Goal: Task Accomplishment & Management: Manage account settings

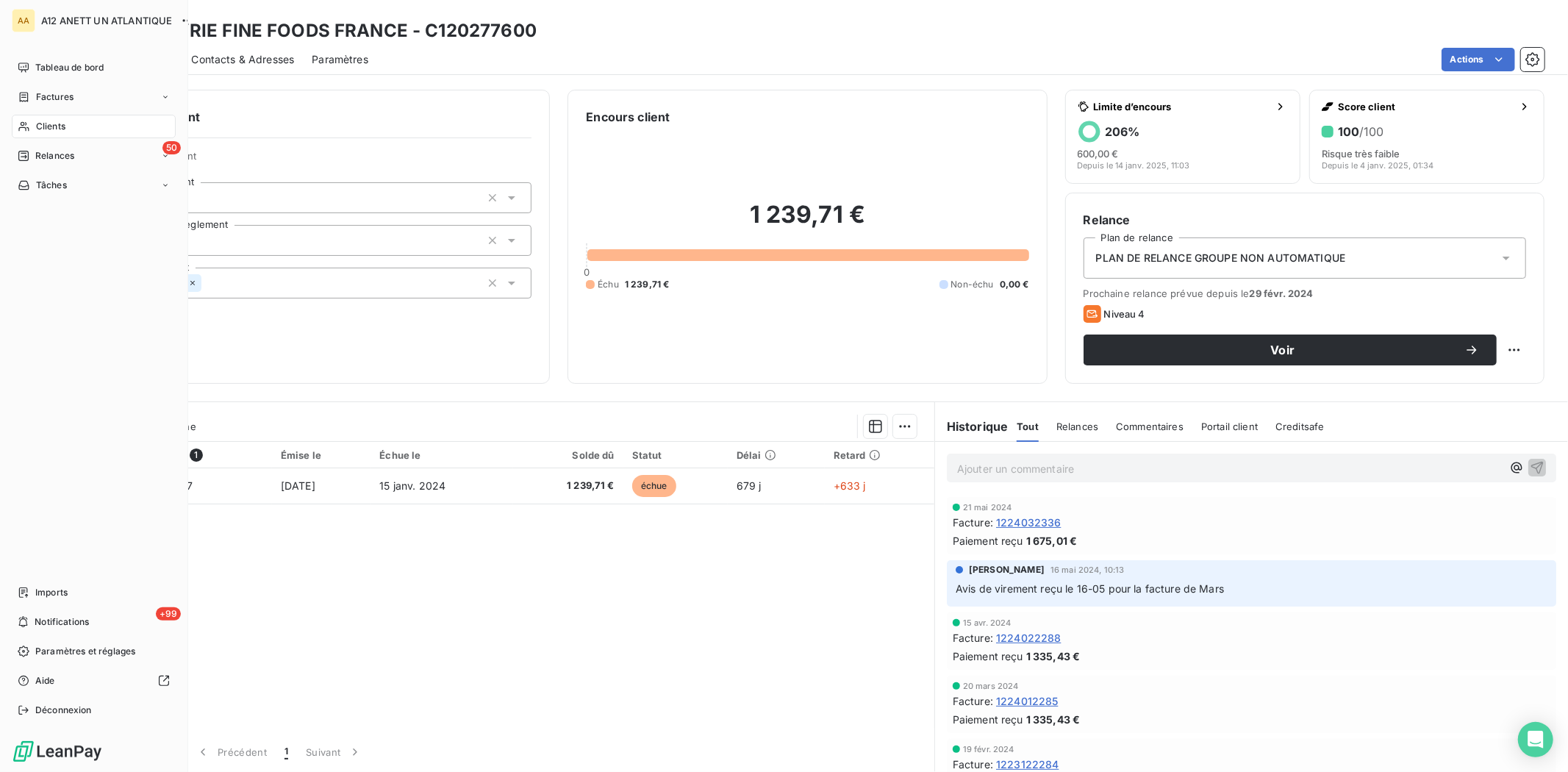
click at [52, 125] on span "Clients" at bounding box center [50, 126] width 29 height 13
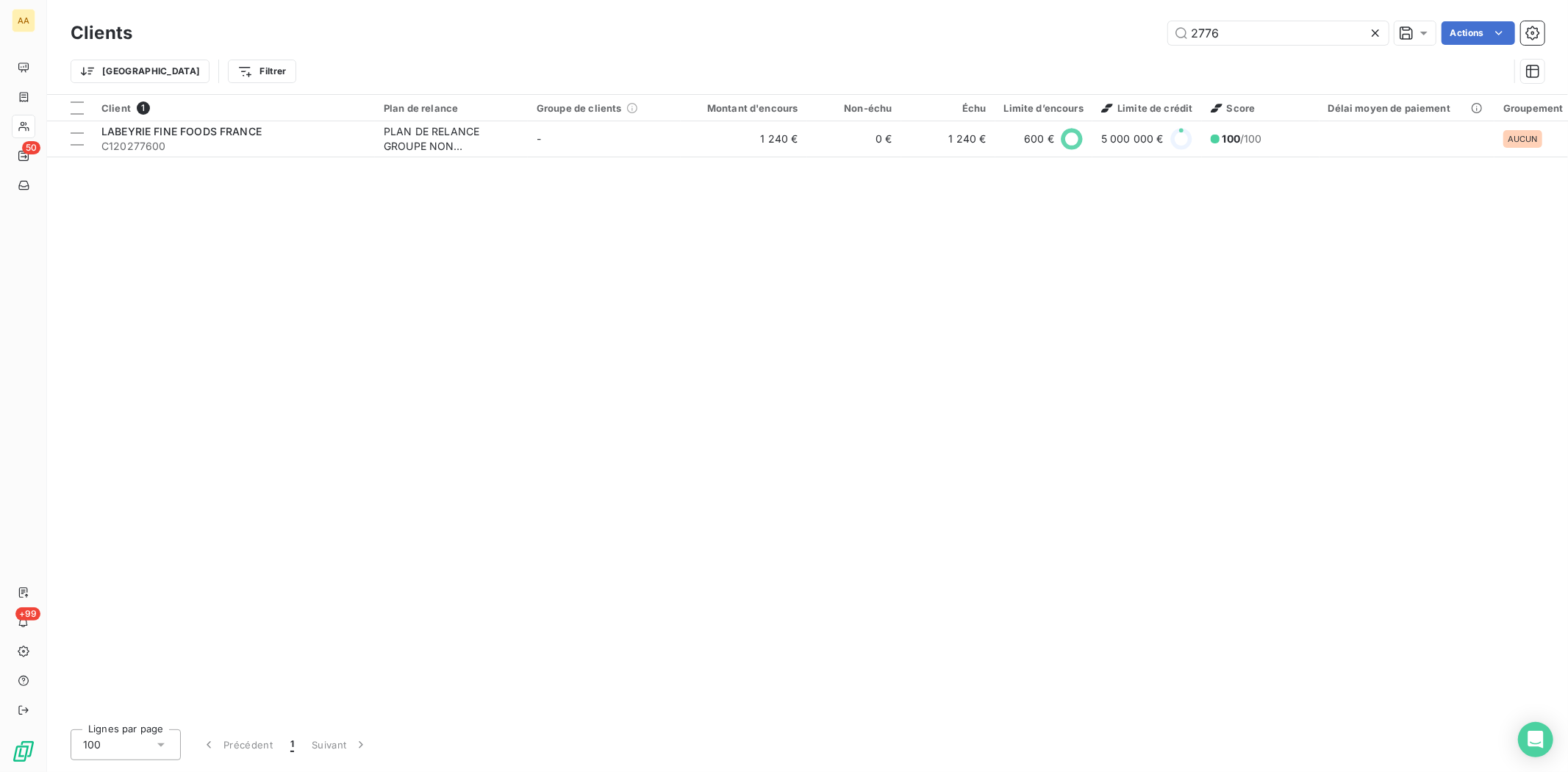
drag, startPoint x: 1255, startPoint y: 30, endPoint x: 1097, endPoint y: 39, distance: 158.3
click at [1097, 39] on div "2776 Actions" at bounding box center [847, 33] width 1394 height 24
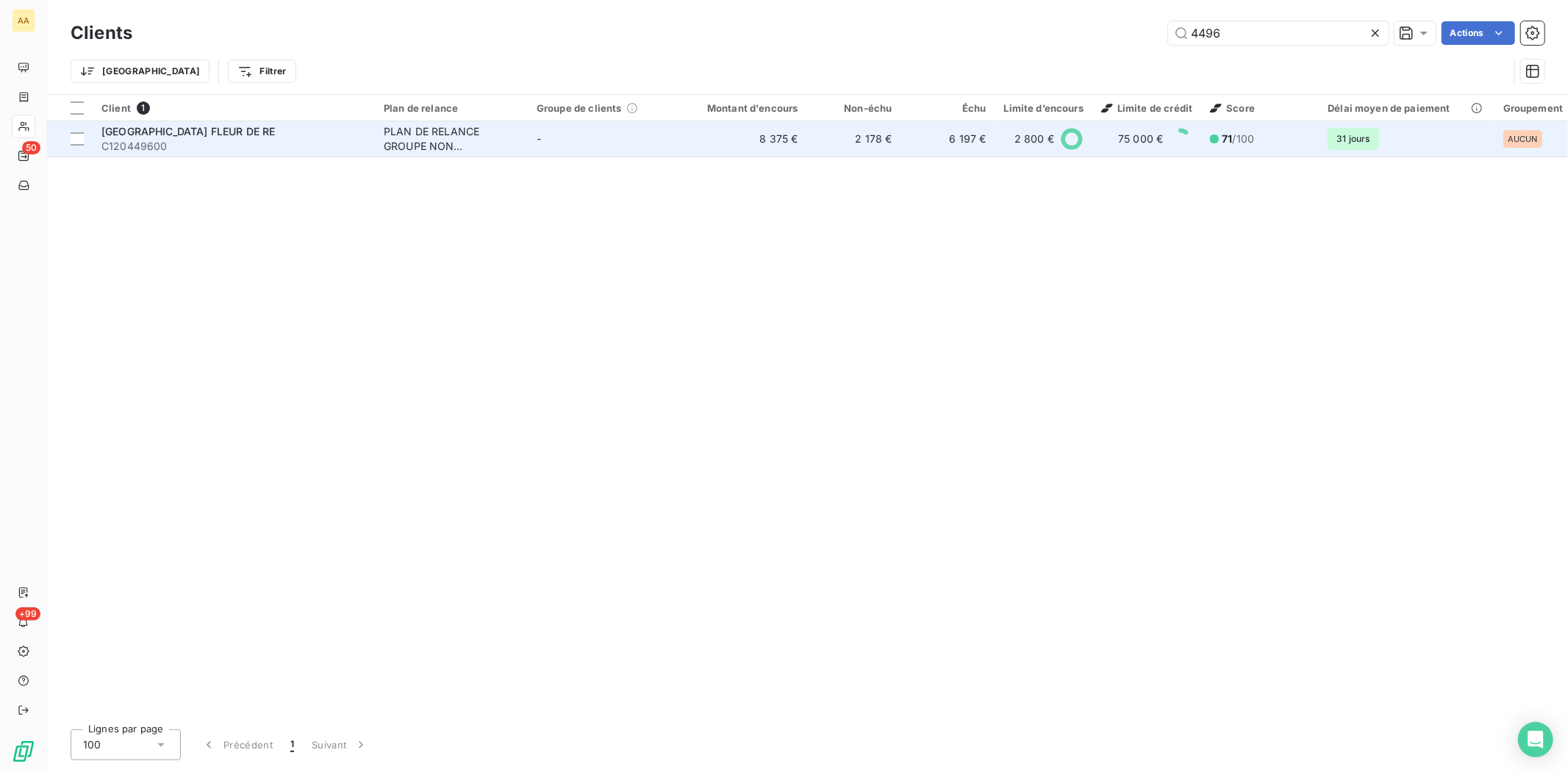
type input "4496"
click at [131, 141] on span "C120449600" at bounding box center [234, 146] width 265 height 15
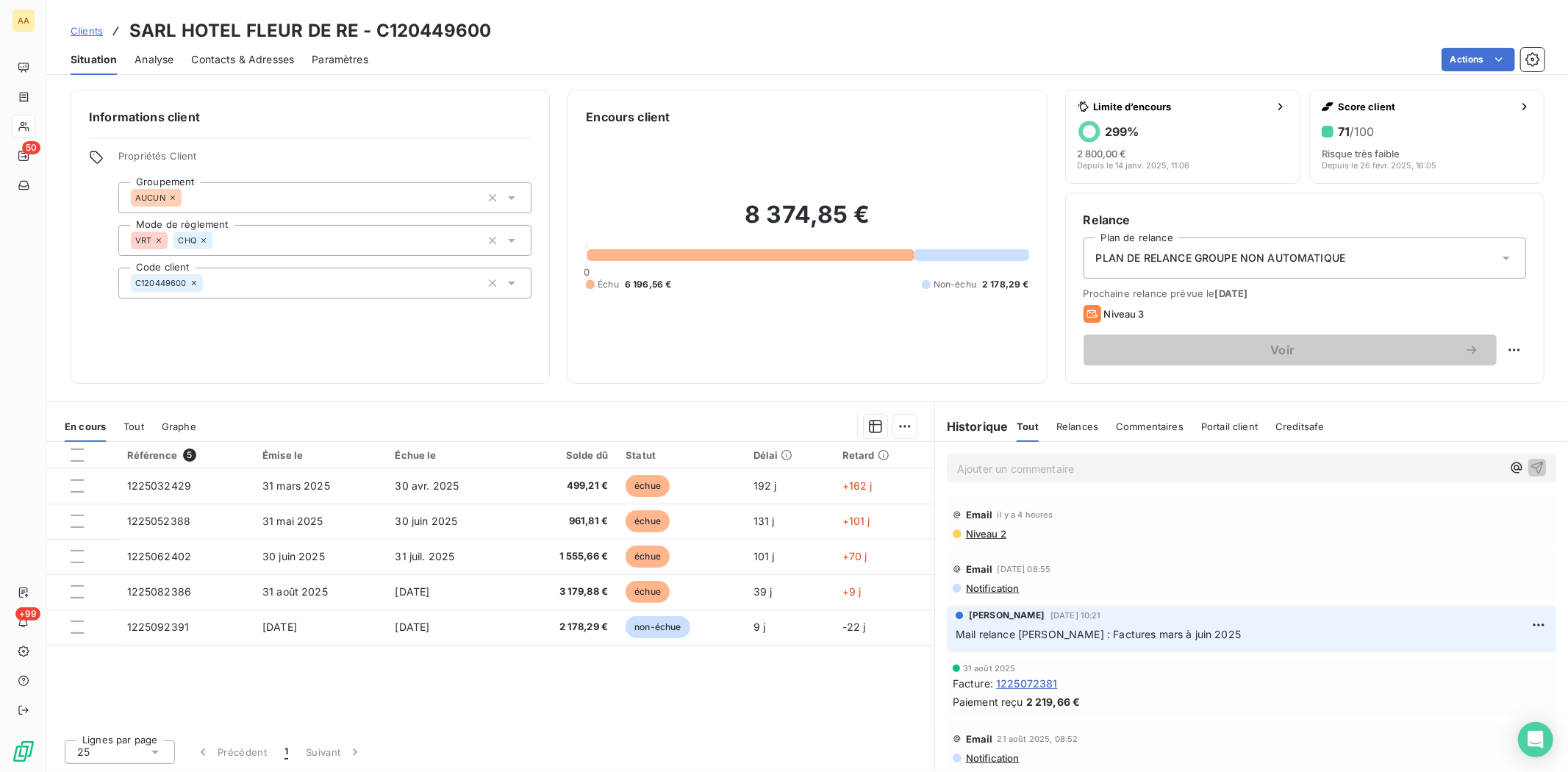
click at [235, 62] on span "Contacts & Adresses" at bounding box center [242, 59] width 103 height 15
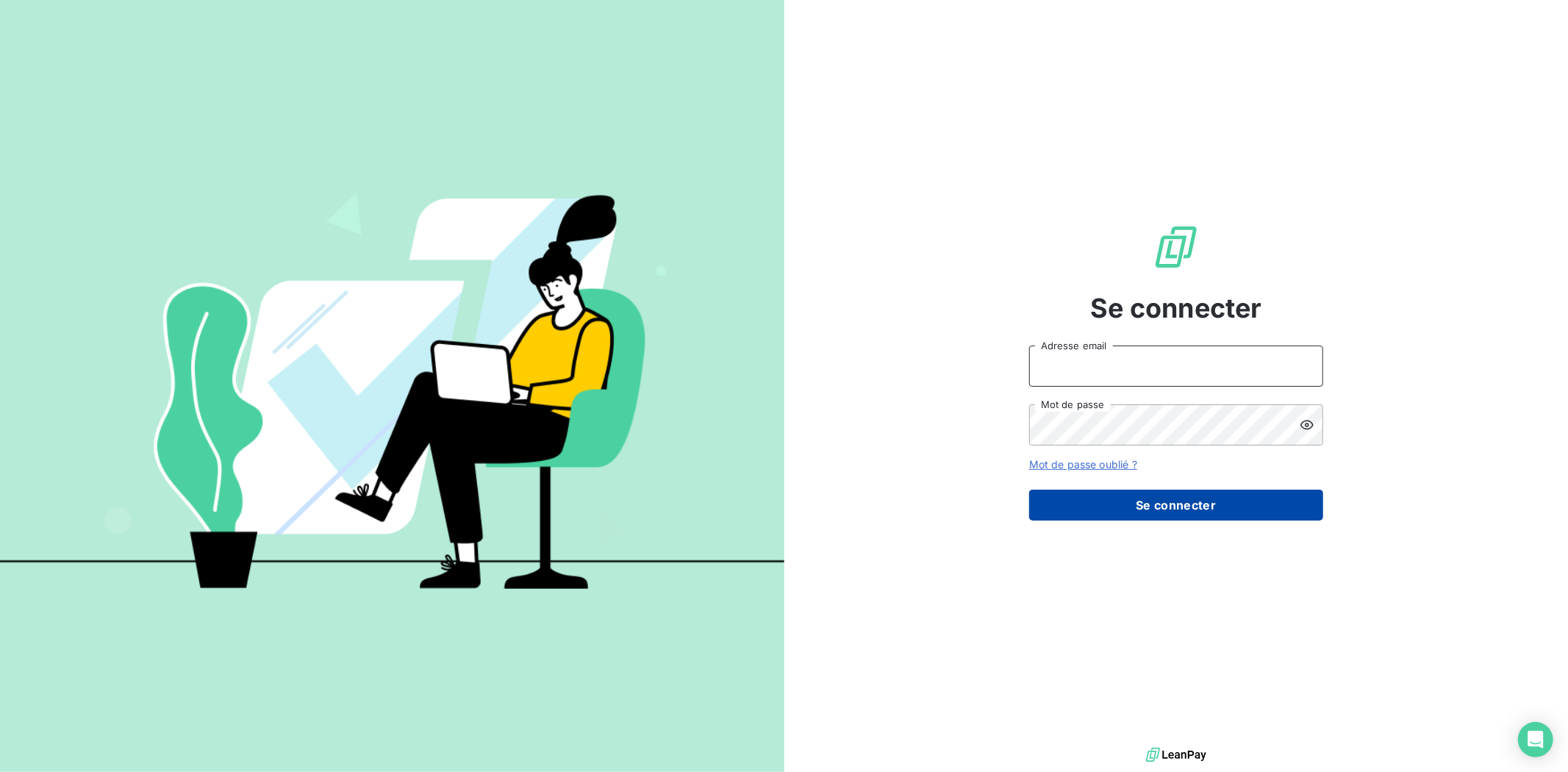
type input "[EMAIL_ADDRESS][DOMAIN_NAME]"
click at [1171, 506] on button "Se connecter" at bounding box center [1176, 505] width 294 height 31
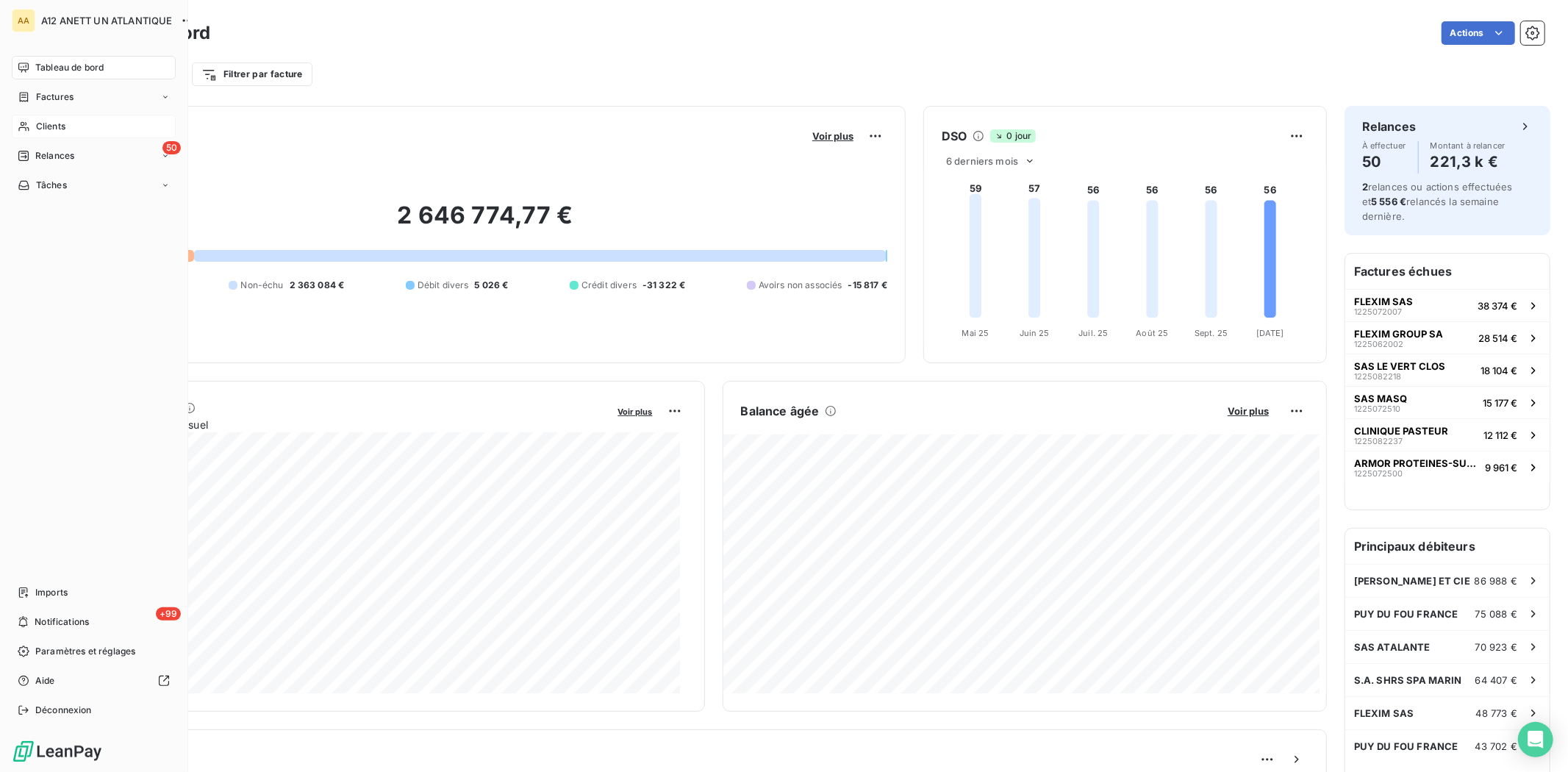
click at [36, 120] on span "Clients" at bounding box center [50, 126] width 29 height 13
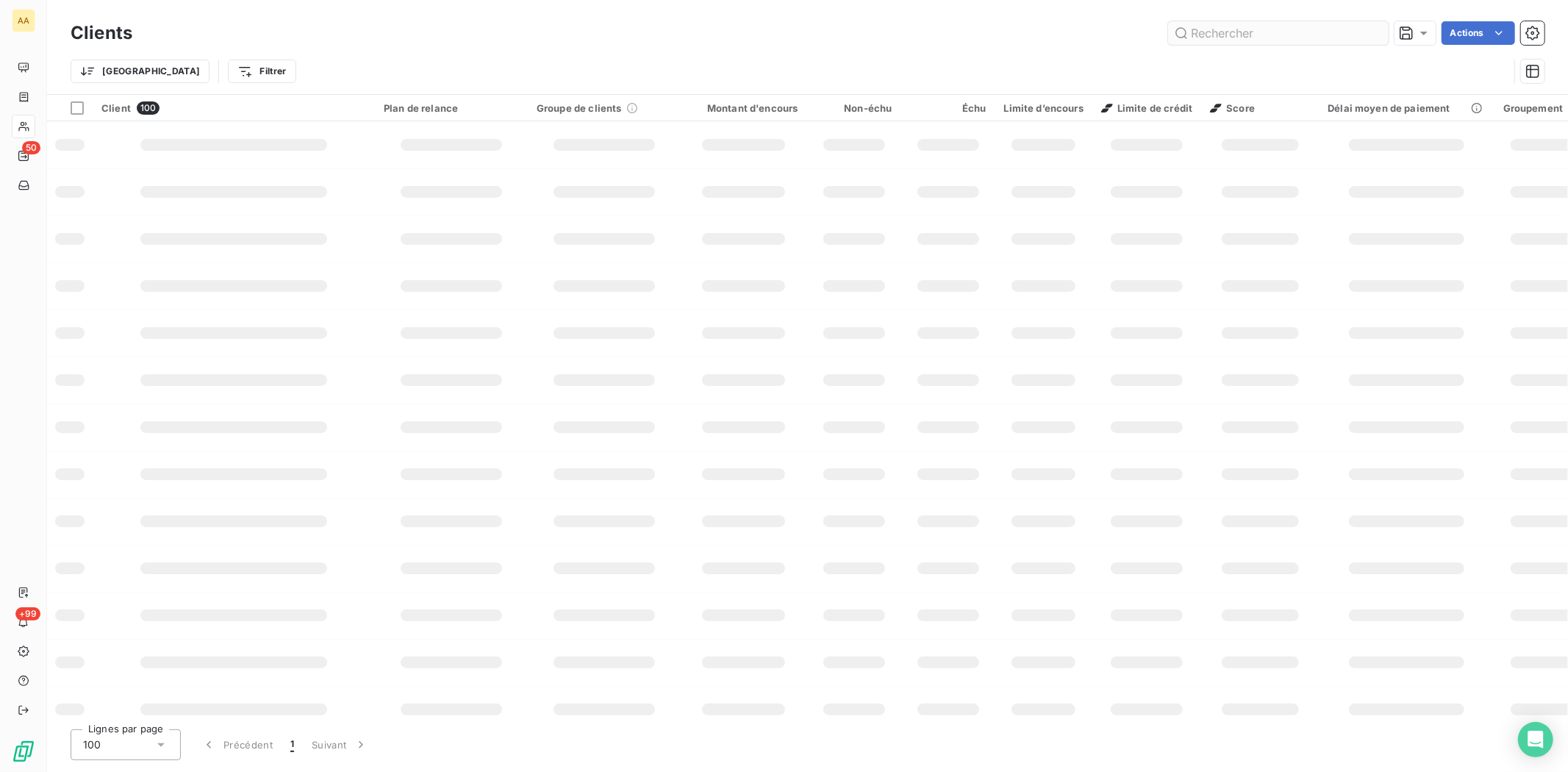
click at [1299, 29] on input "text" at bounding box center [1278, 33] width 220 height 24
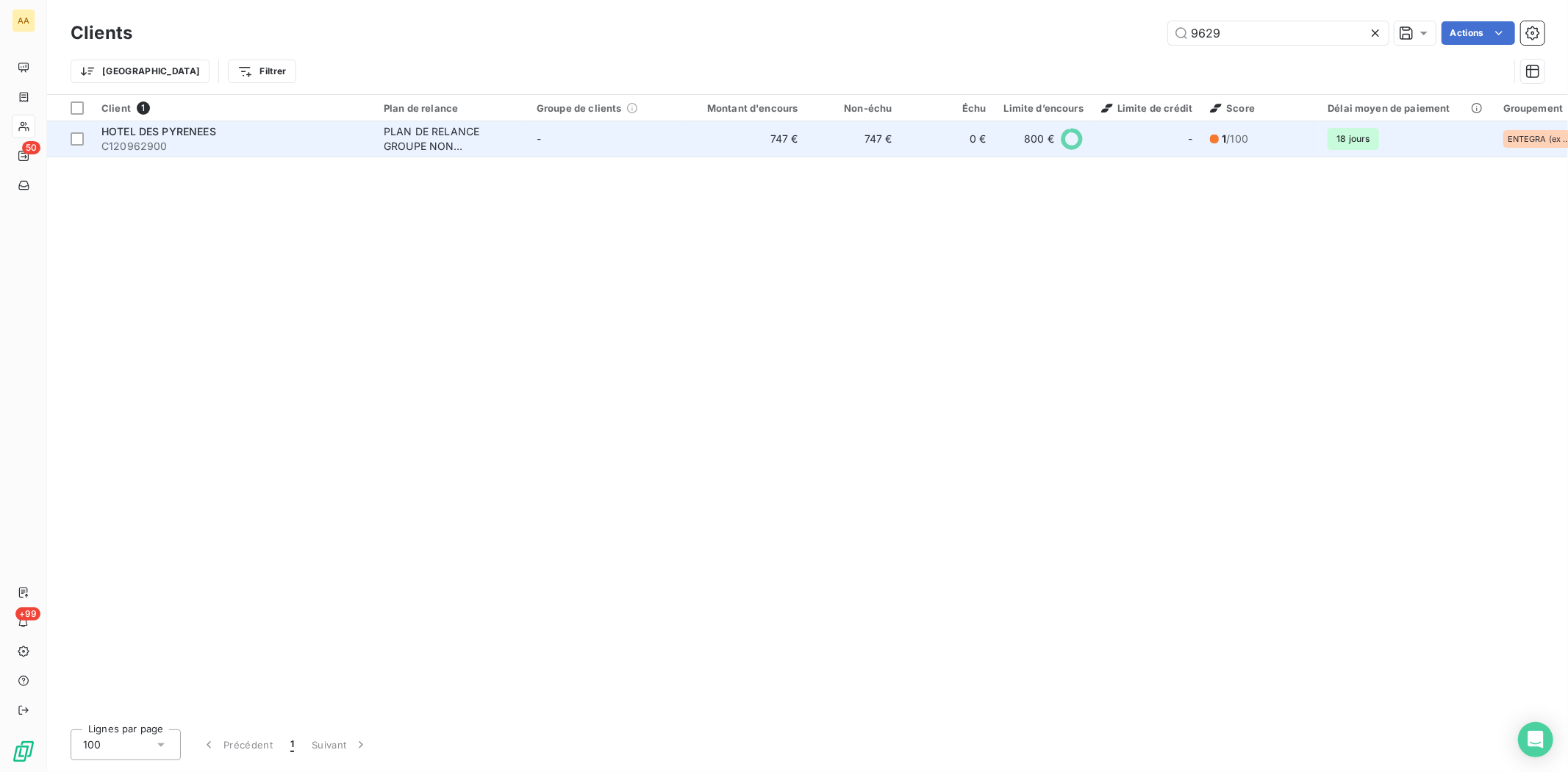
type input "9629"
click at [153, 141] on span "C120962900" at bounding box center [234, 146] width 265 height 15
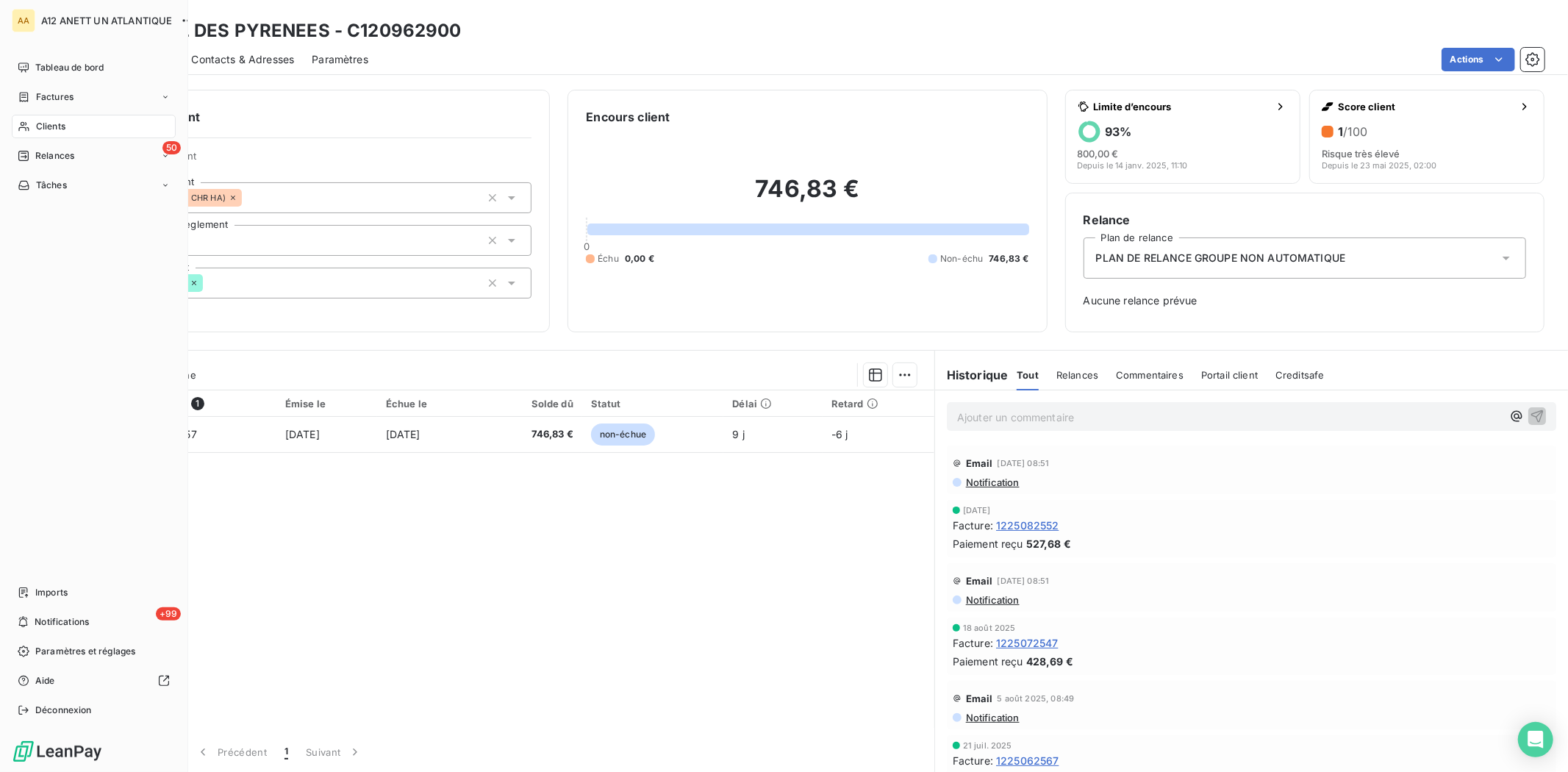
click at [67, 128] on div "Clients" at bounding box center [93, 127] width 164 height 24
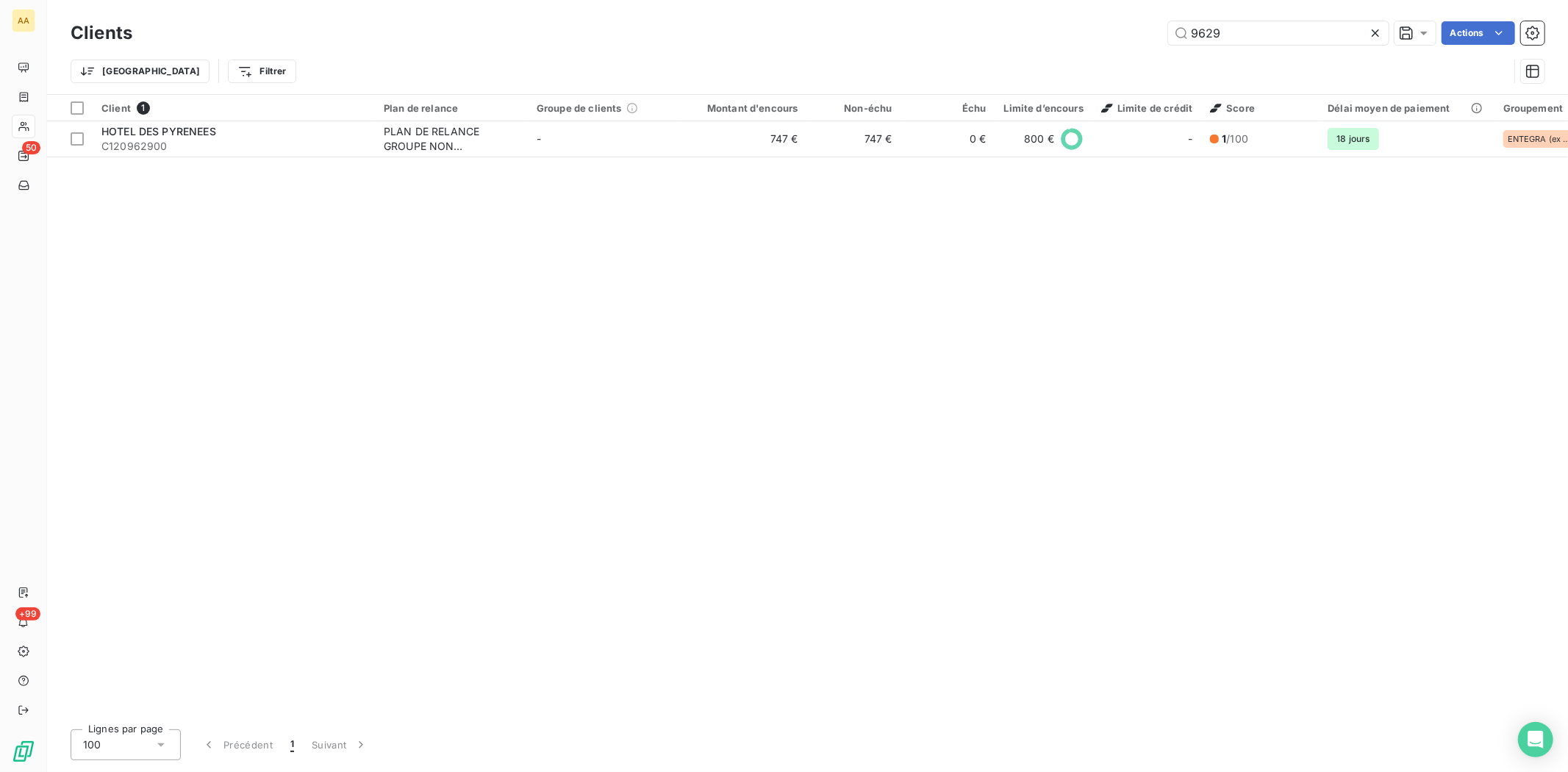
drag, startPoint x: 1236, startPoint y: 33, endPoint x: 1017, endPoint y: 28, distance: 219.1
click at [1016, 30] on div "9629 Actions" at bounding box center [847, 33] width 1394 height 24
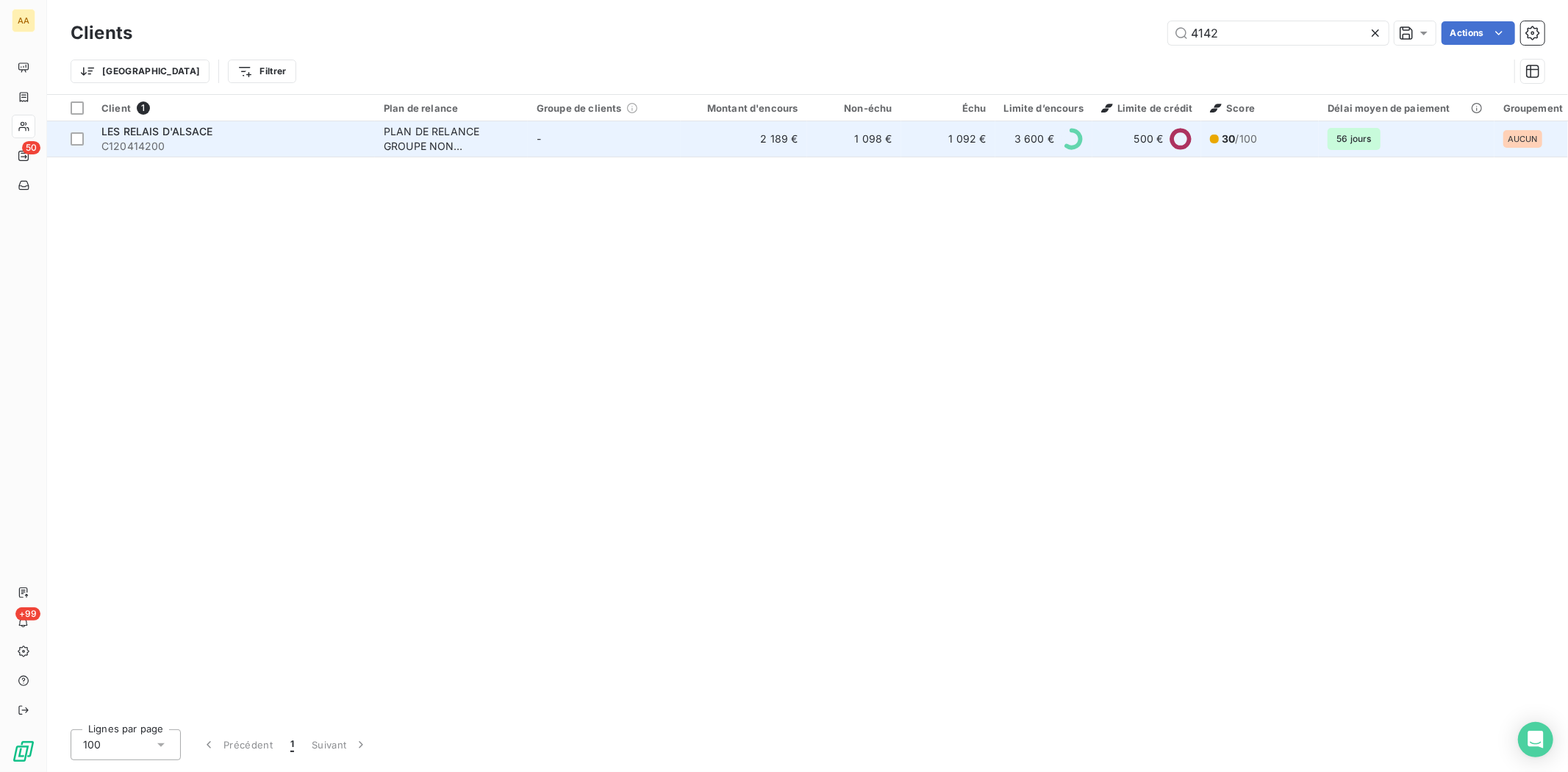
type input "4142"
click at [132, 148] on span "C120414200" at bounding box center [234, 146] width 265 height 15
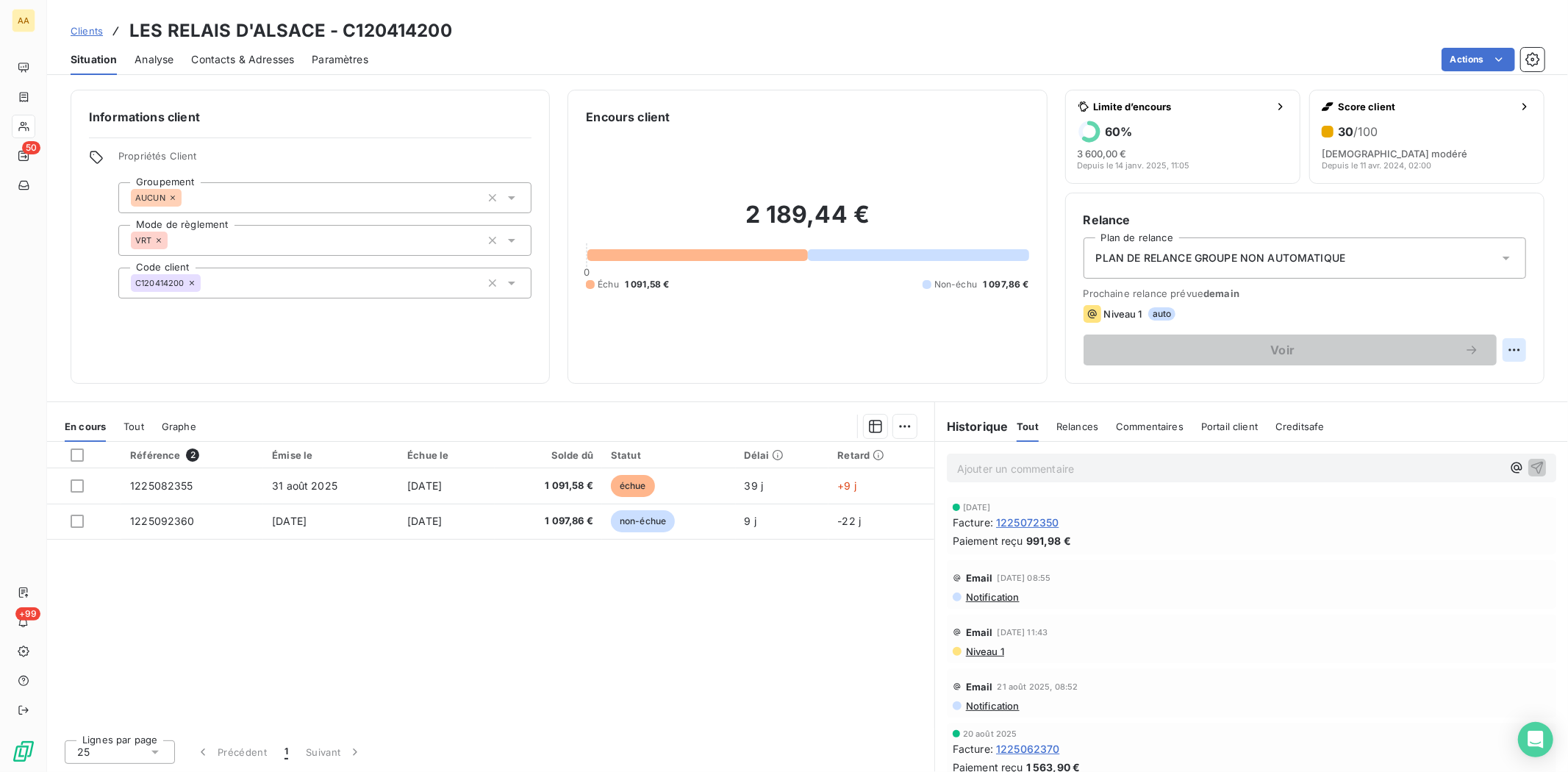
click at [1502, 341] on html "AA 50 +99 Clients LES RELAIS D'ALSACE - C120414200 Situation Analyse Contacts &…" at bounding box center [784, 386] width 1568 height 772
click at [1466, 383] on div "Replanifier cette action" at bounding box center [1454, 383] width 132 height 24
select select "9"
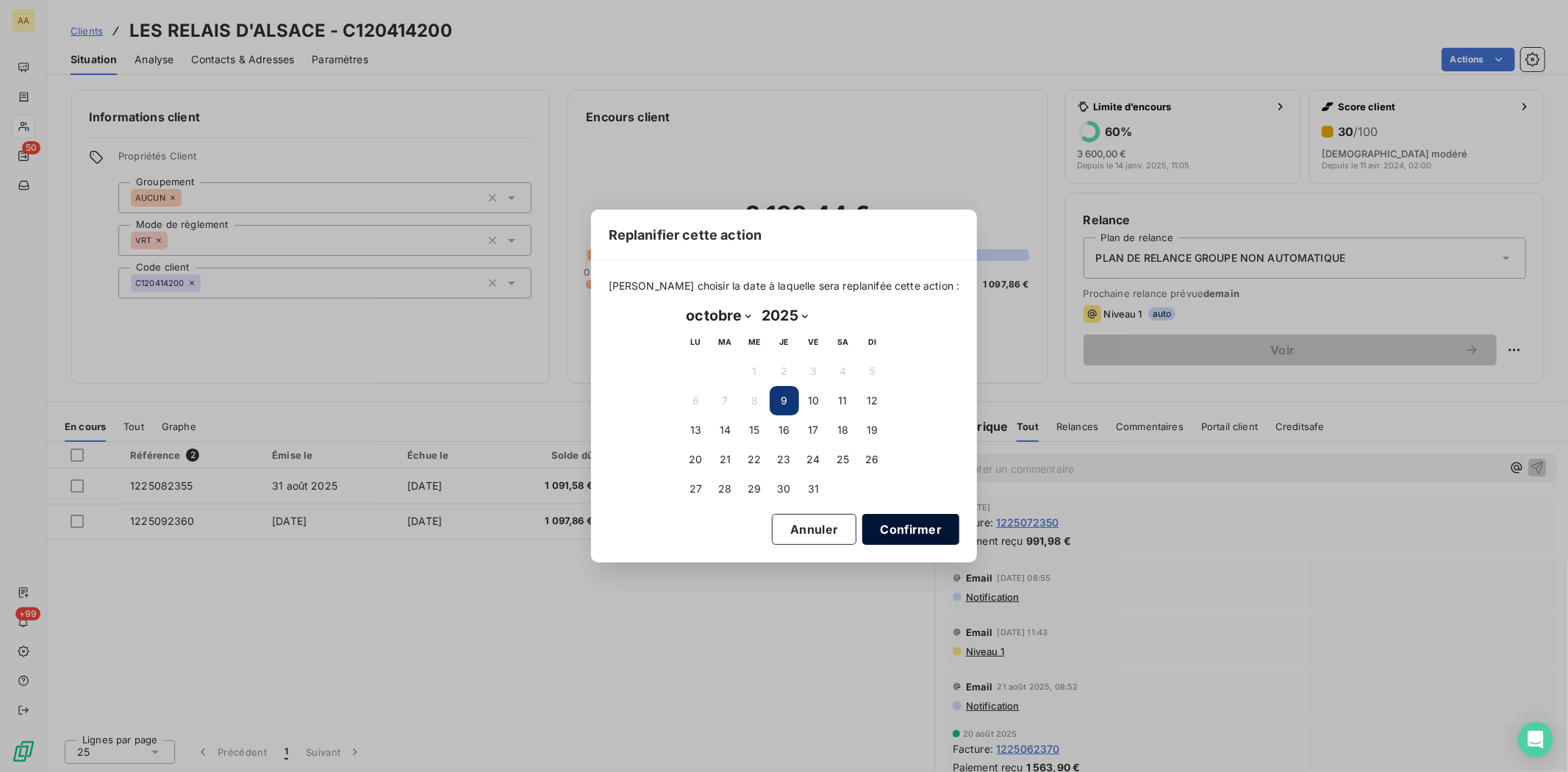
click at [914, 527] on button "Confirmer" at bounding box center [910, 529] width 97 height 31
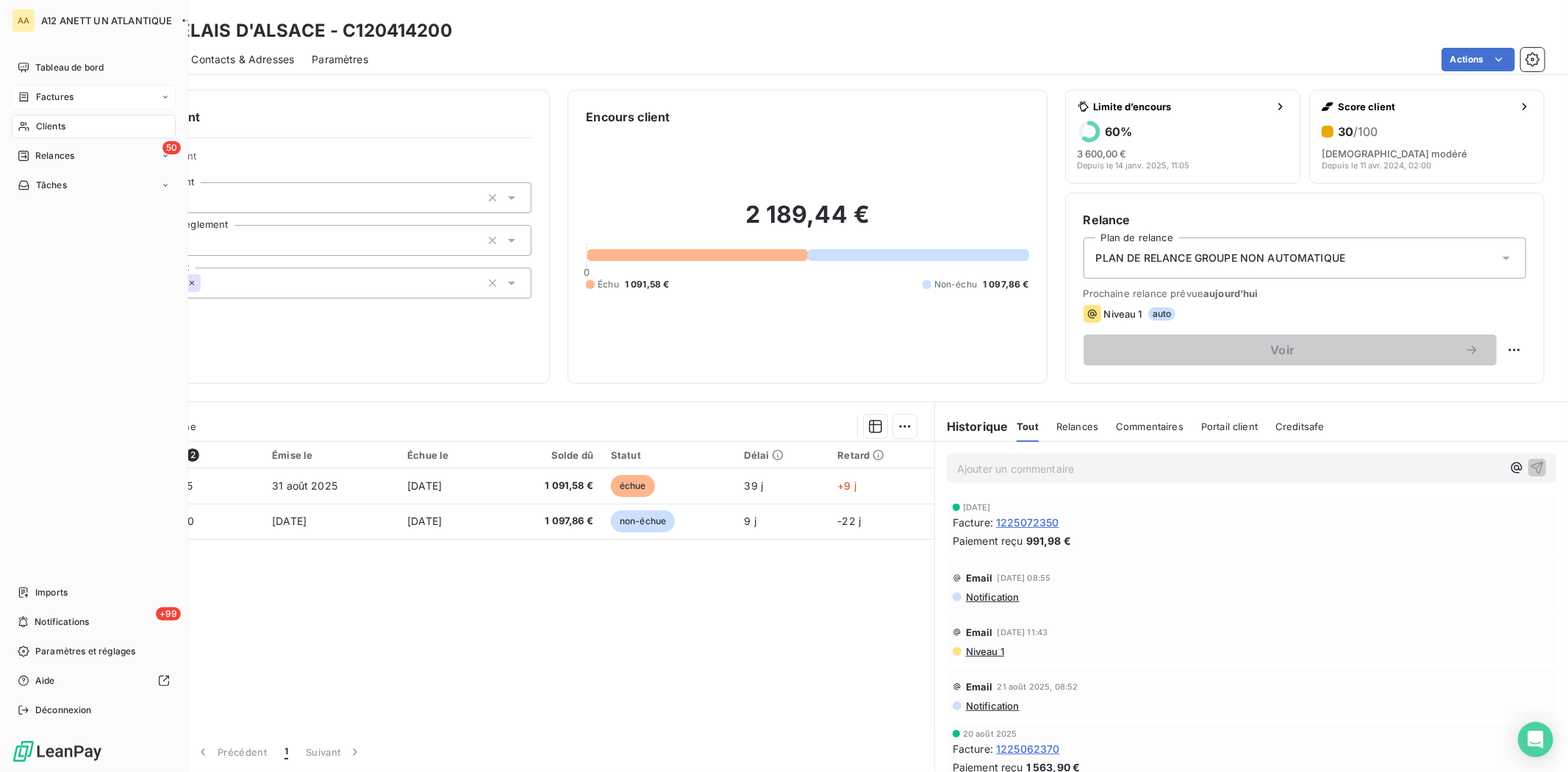
click at [49, 96] on span "Factures" at bounding box center [54, 97] width 37 height 13
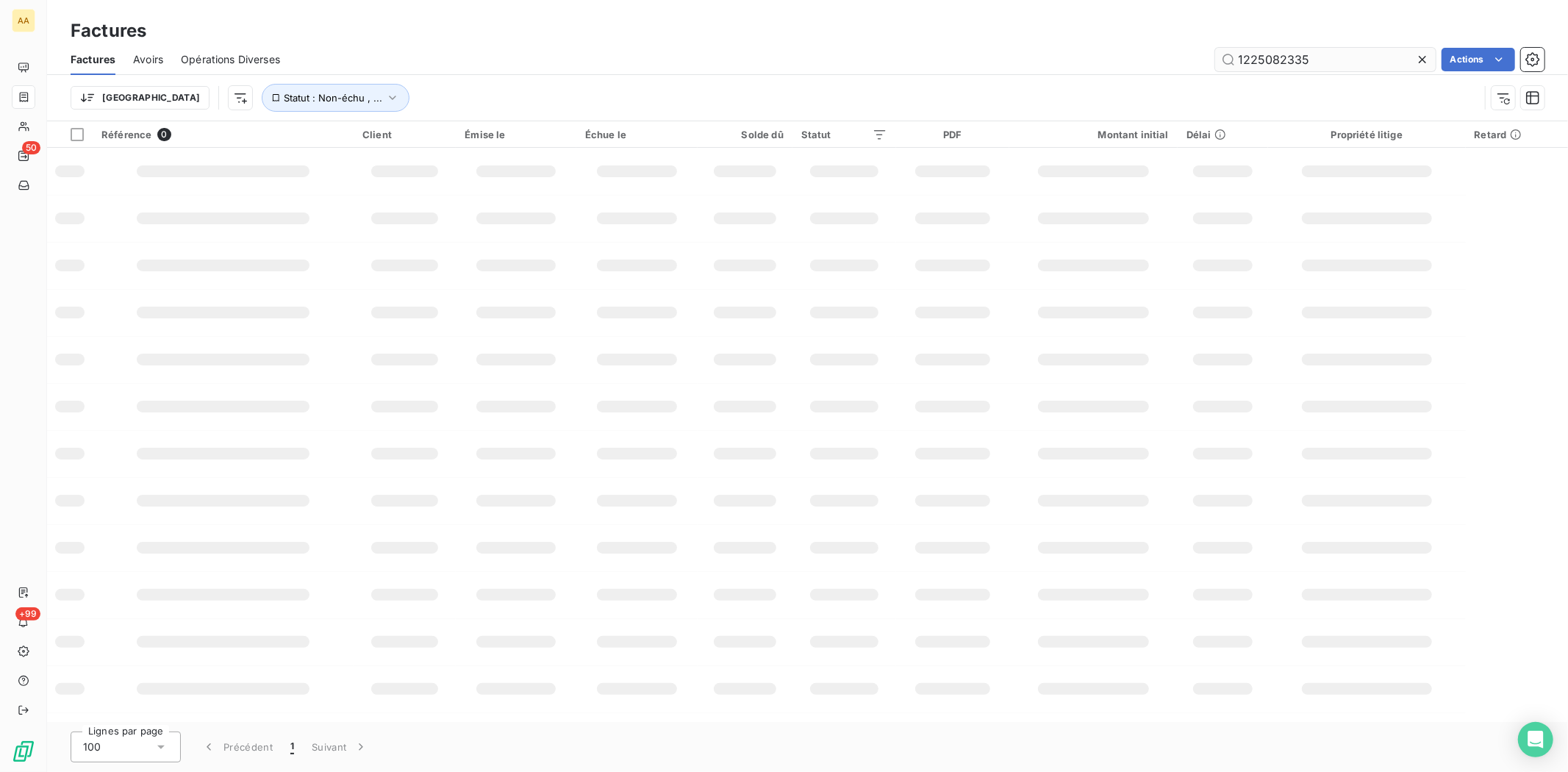
type input "1225082335"
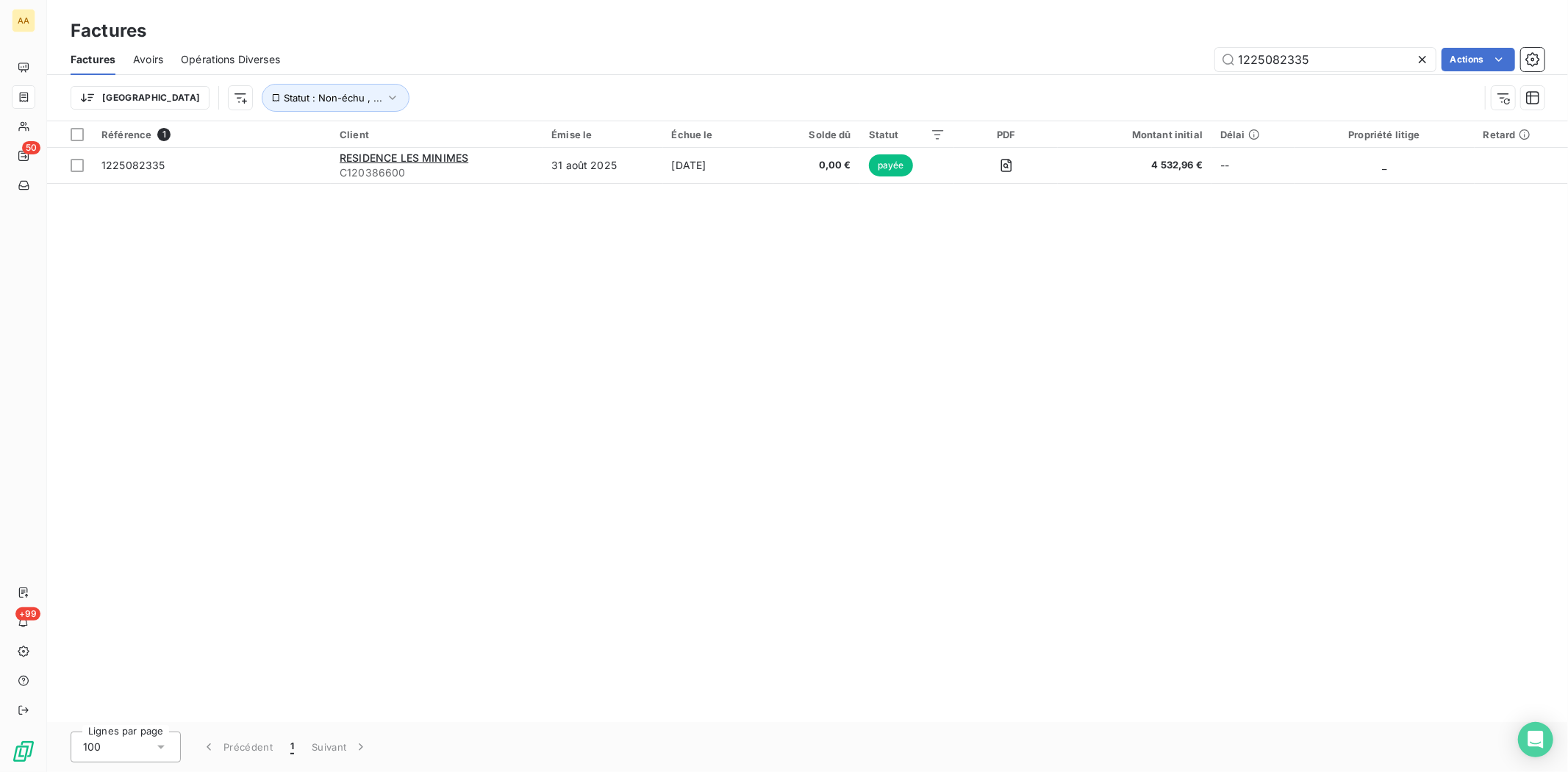
drag, startPoint x: 160, startPoint y: 167, endPoint x: 209, endPoint y: 197, distance: 57.5
click at [160, 167] on span "1225082335" at bounding box center [133, 165] width 64 height 13
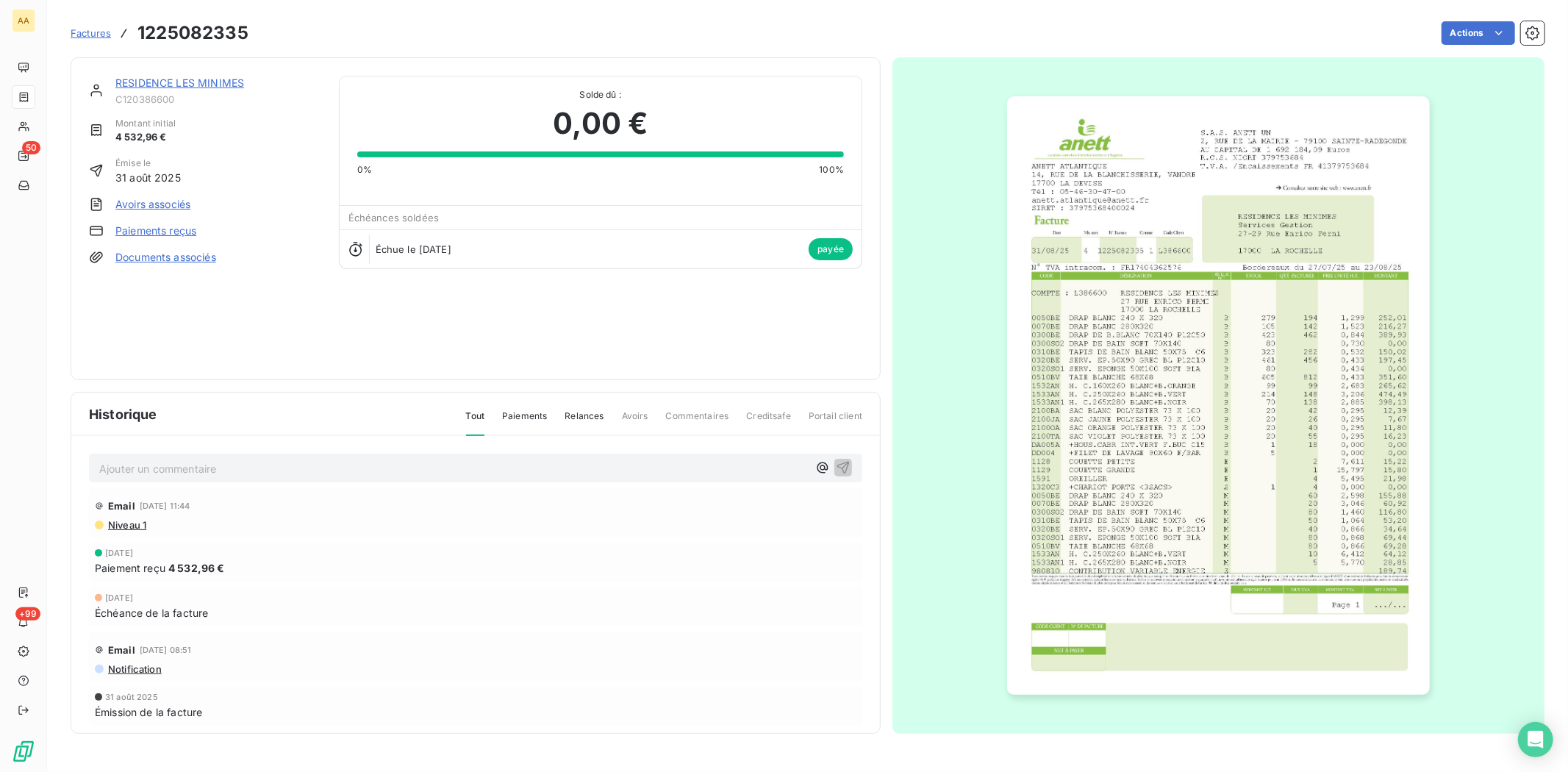
click at [153, 86] on link "RESIDENCE LES MINIMES" at bounding box center [180, 82] width 128 height 13
